Goal: Task Accomplishment & Management: Use online tool/utility

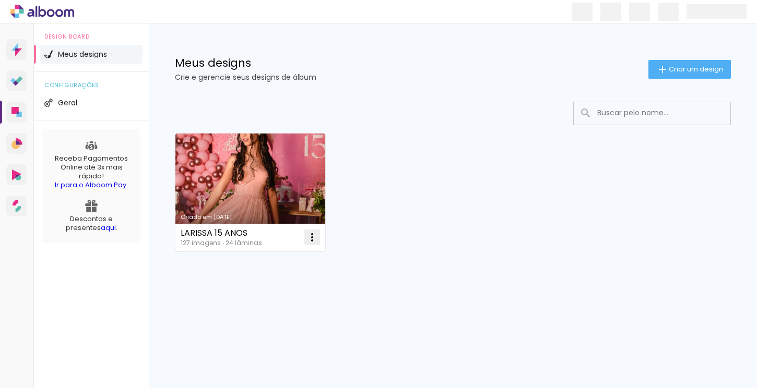
click at [313, 239] on iron-icon at bounding box center [312, 237] width 13 height 13
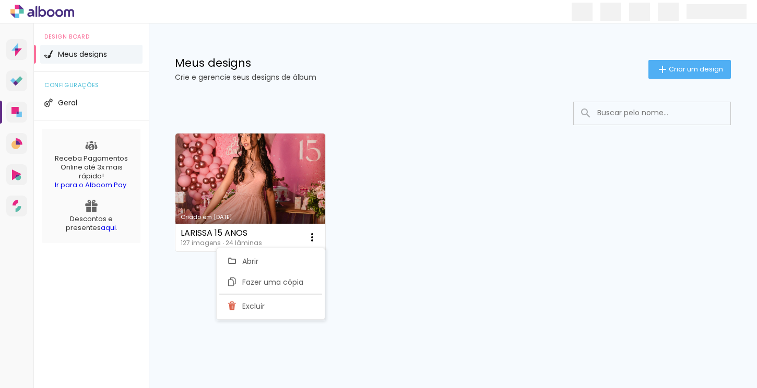
click at [381, 210] on div "Criado em 17/08/25 LARISSA 15 ANOS 127 imagens ∙ 24 lâminas Abrir Fazer uma cóp…" at bounding box center [452, 191] width 565 height 127
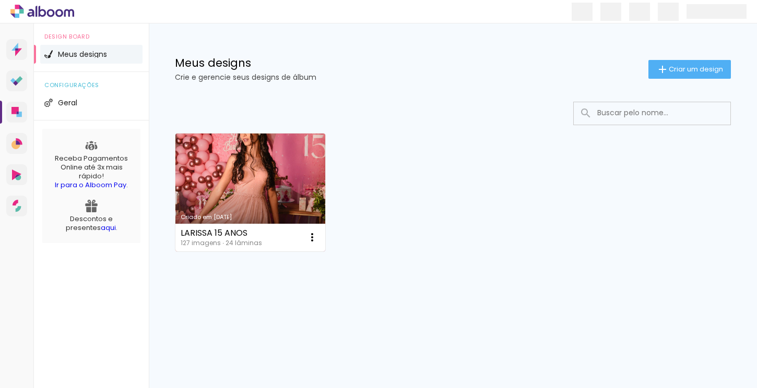
click at [230, 161] on link "Criado em [DATE]" at bounding box center [250, 193] width 150 height 118
